Goal: Information Seeking & Learning: Understand process/instructions

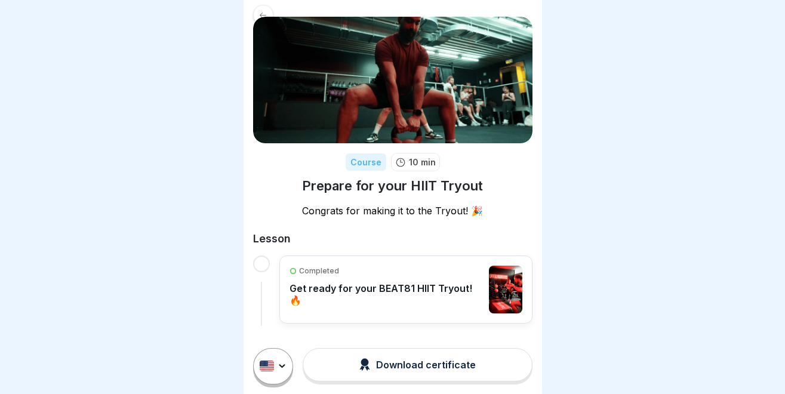
scroll to position [26, 0]
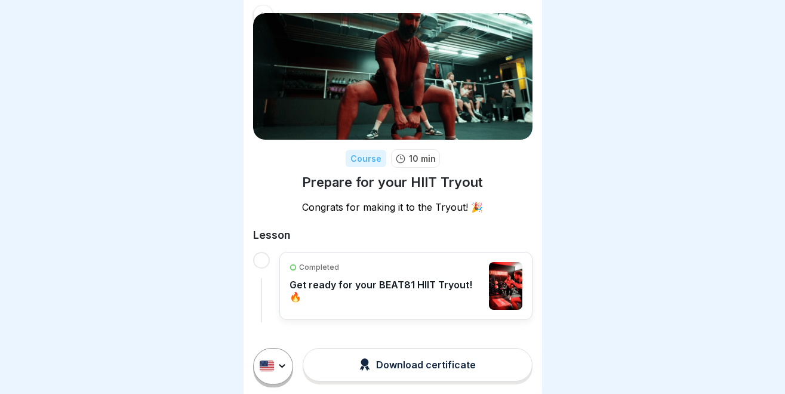
click at [412, 365] on div "Download certificate" at bounding box center [417, 364] width 116 height 13
click at [371, 283] on p "Get ready for your BEAT81 HIIT Tryout! 🔥" at bounding box center [387, 291] width 194 height 24
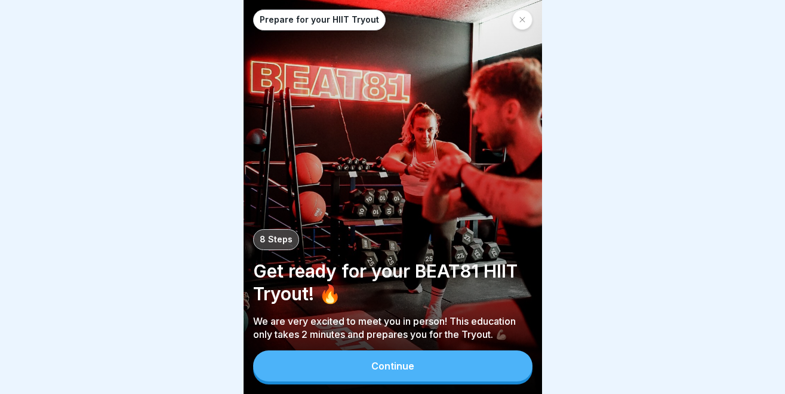
click at [348, 371] on button "Continue" at bounding box center [392, 365] width 279 height 31
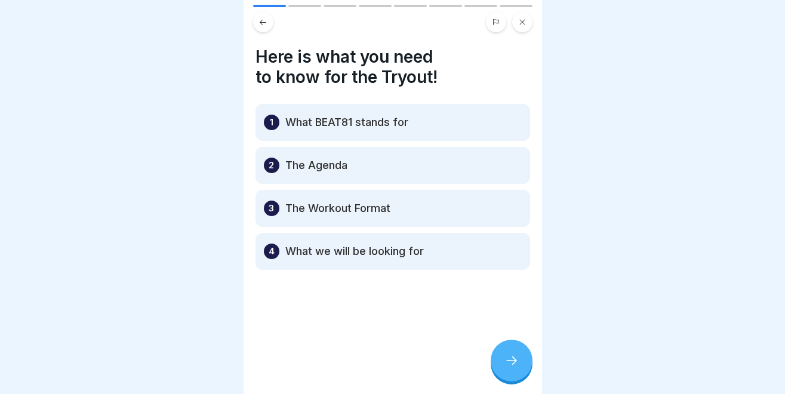
click at [511, 357] on icon at bounding box center [511, 360] width 14 height 14
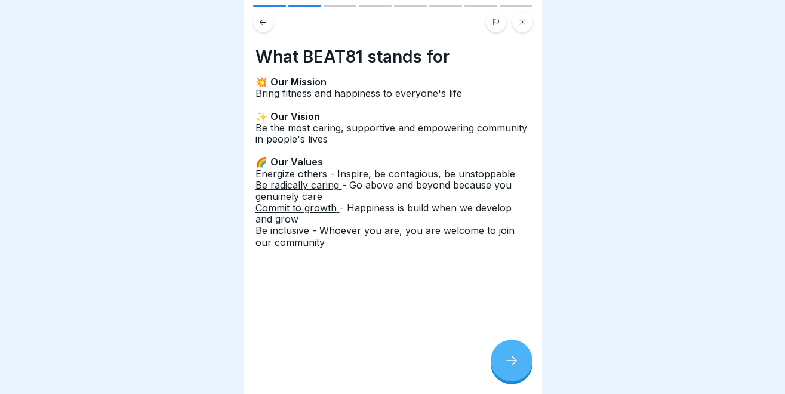
click at [522, 356] on div at bounding box center [512, 361] width 42 height 42
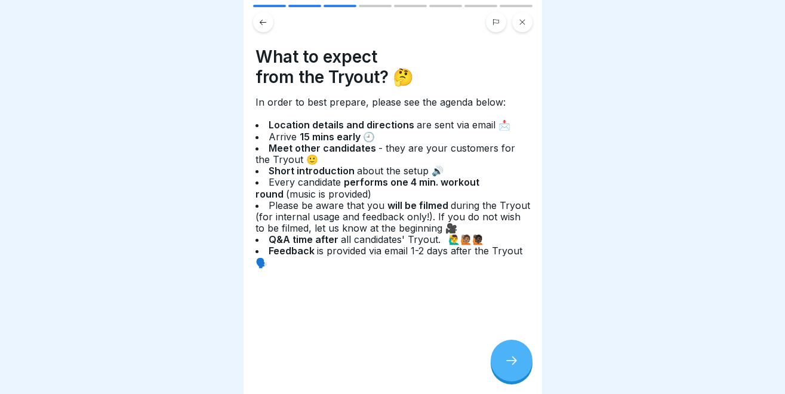
click at [522, 356] on div at bounding box center [512, 361] width 42 height 42
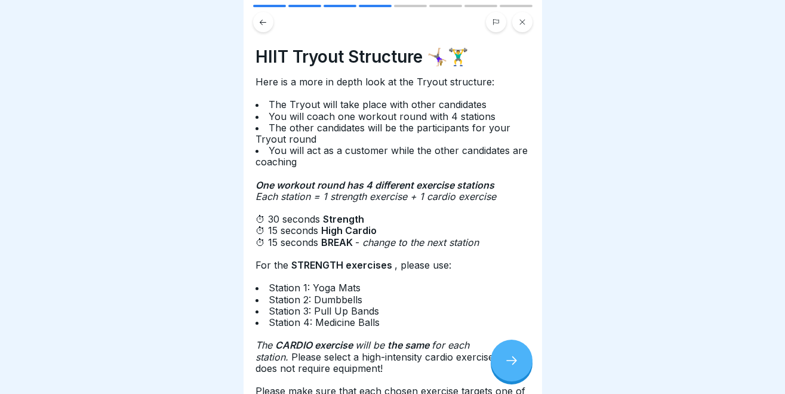
click at [262, 23] on icon at bounding box center [262, 22] width 9 height 9
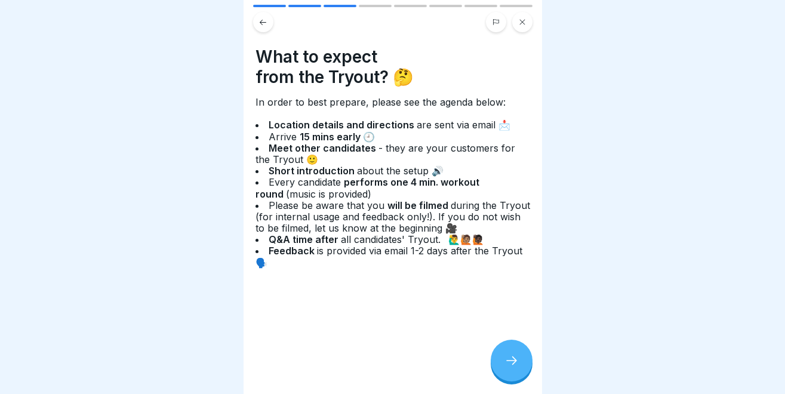
click at [518, 369] on div at bounding box center [512, 361] width 42 height 42
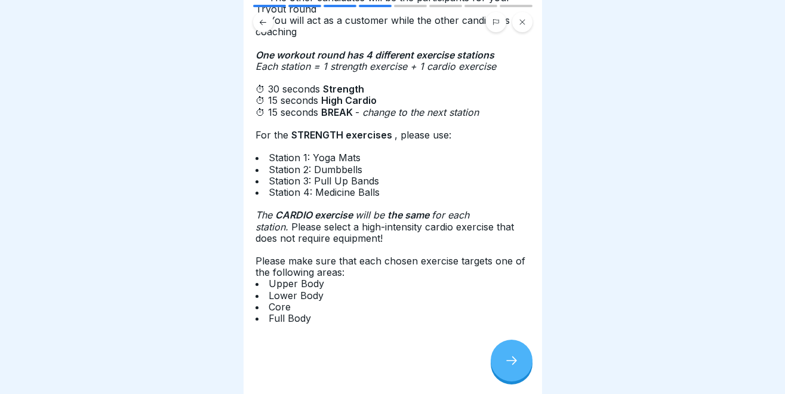
scroll to position [132, 0]
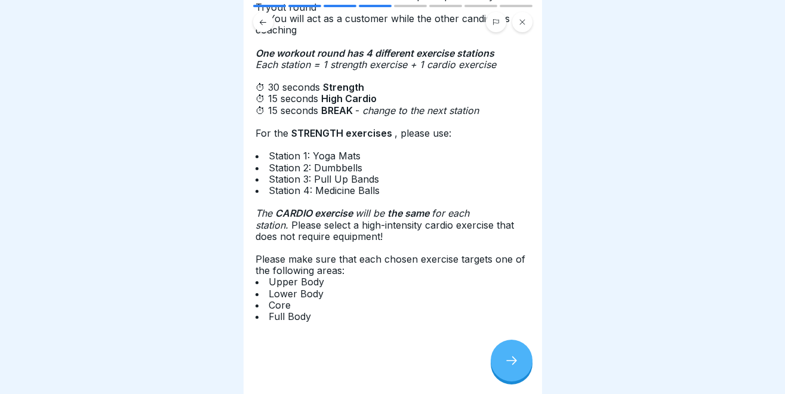
click at [510, 361] on icon at bounding box center [511, 360] width 14 height 14
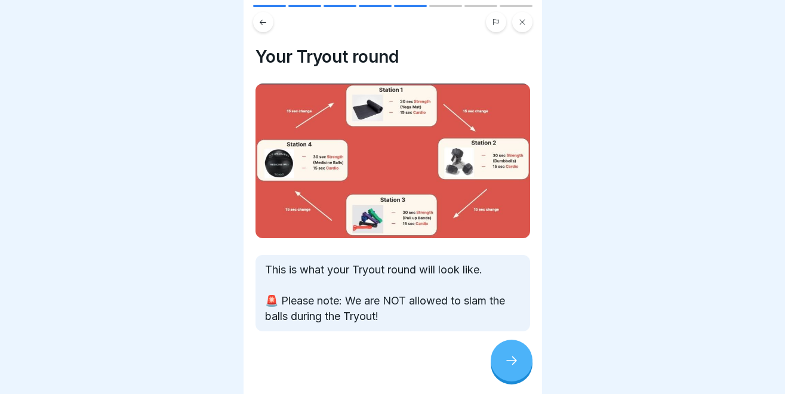
click at [510, 361] on icon at bounding box center [511, 360] width 14 height 14
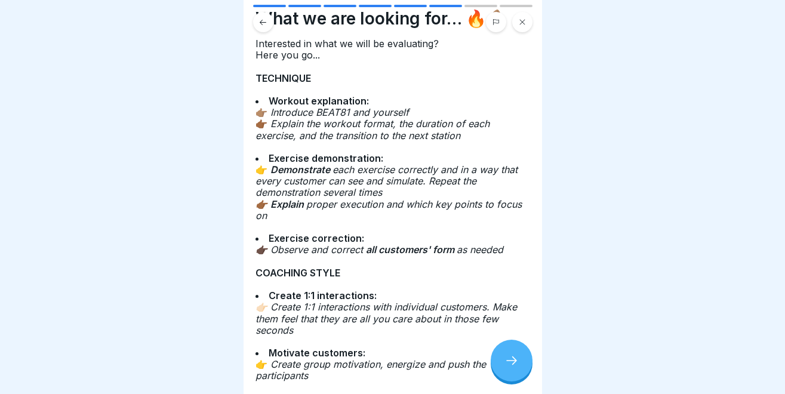
scroll to position [28, 0]
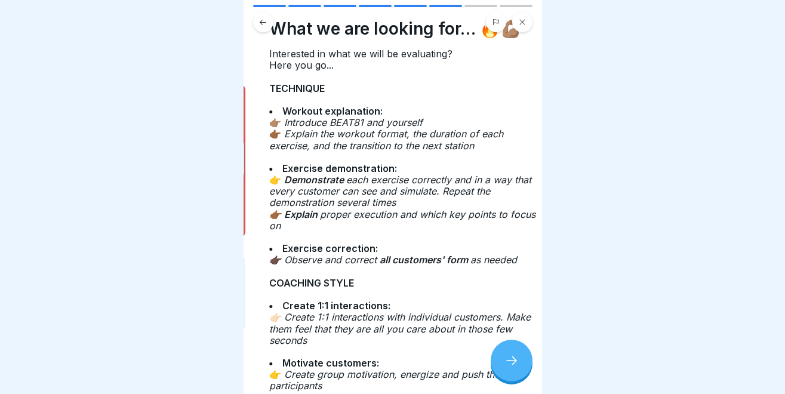
click at [217, 215] on body "Prepare for your HIIT Tryout 8 Steps Get ready for your BEAT81 HIIT Tryout! 🔥 W…" at bounding box center [392, 197] width 785 height 394
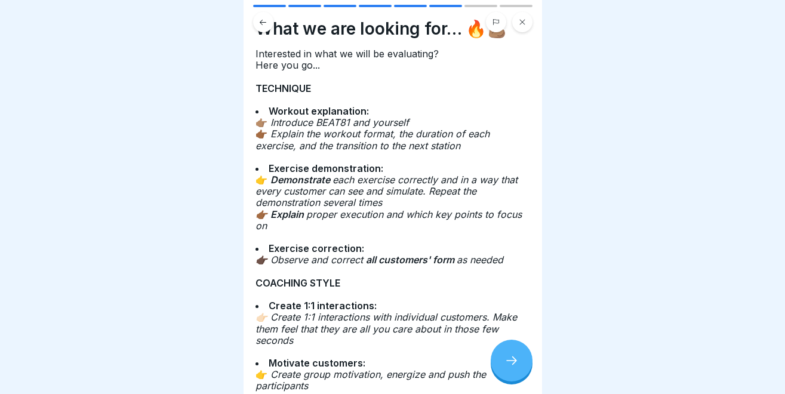
click at [290, 61] on span "Here you go..." at bounding box center [289, 65] width 67 height 12
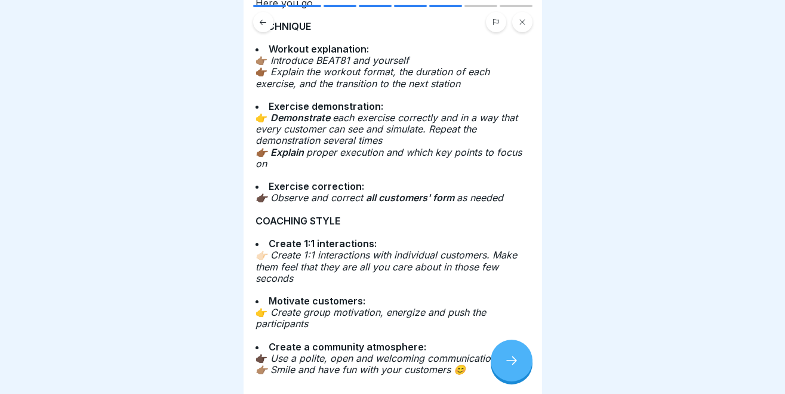
scroll to position [143, 0]
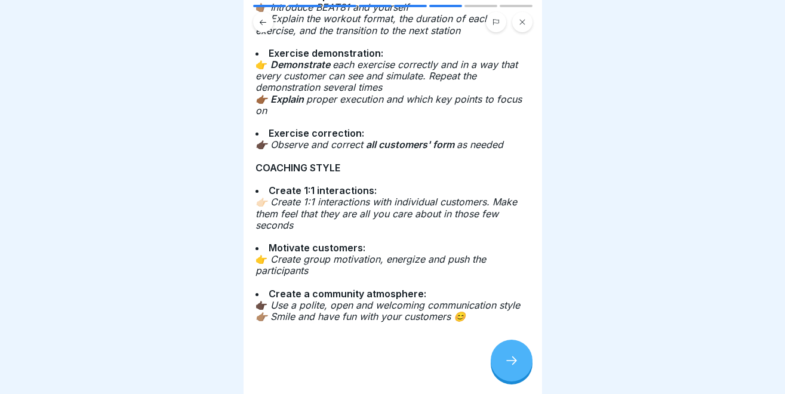
click at [507, 353] on div at bounding box center [512, 361] width 42 height 42
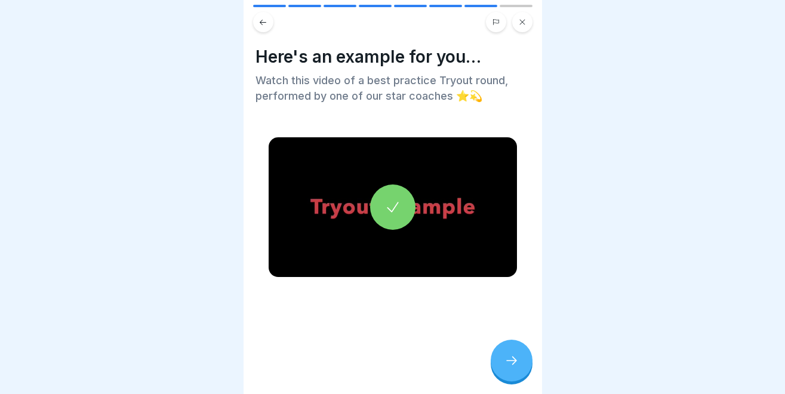
click at [404, 203] on div at bounding box center [392, 206] width 45 height 45
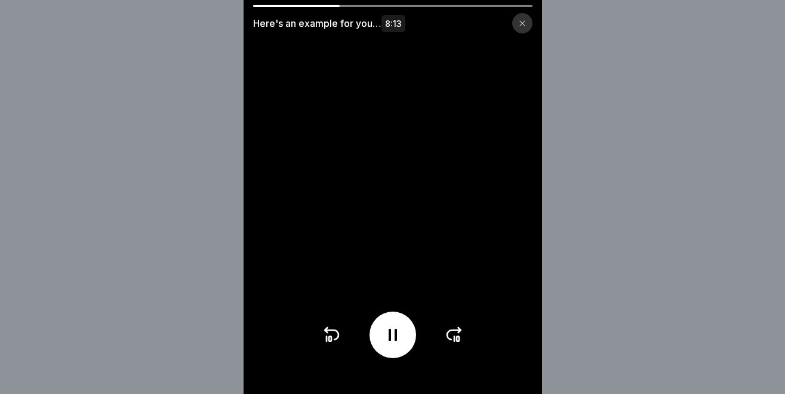
click at [393, 333] on icon at bounding box center [392, 334] width 19 height 19
